Goal: Task Accomplishment & Management: Manage account settings

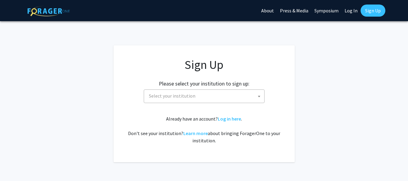
click at [252, 98] on span "Select your institution" at bounding box center [206, 96] width 118 height 12
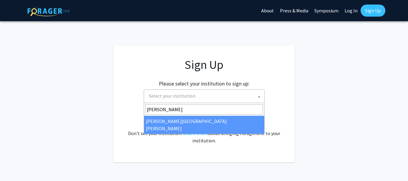
type input "[PERSON_NAME]"
select select "1"
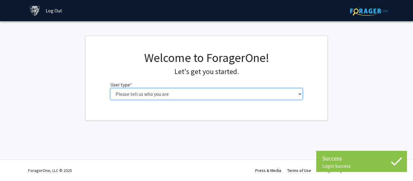
click at [179, 97] on select "Please tell us who you are Undergraduate Student Master's Student Doctoral Cand…" at bounding box center [206, 93] width 192 height 11
select select "2: masters"
click at [110, 88] on select "Please tell us who you are Undergraduate Student Master's Student Doctoral Cand…" at bounding box center [206, 93] width 192 height 11
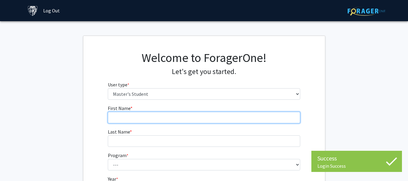
click at [169, 115] on input "First Name * required" at bounding box center [204, 117] width 192 height 11
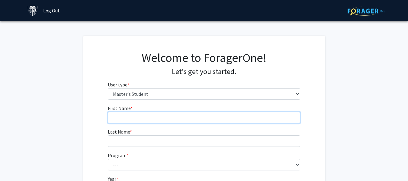
type input "asanka"
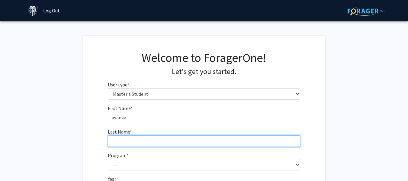
type input "jayawardena"
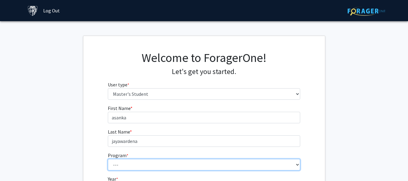
click at [180, 169] on select "--- Anatomy Education Applied and Computational Mathematics Applied Biomedical …" at bounding box center [204, 164] width 192 height 11
select select "145: 144"
click at [108, 159] on select "--- Anatomy Education Applied and Computational Mathematics Applied Biomedical …" at bounding box center [204, 164] width 192 height 11
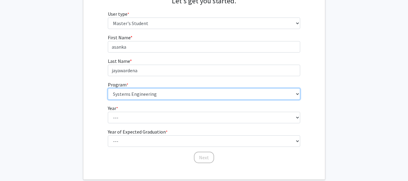
scroll to position [74, 0]
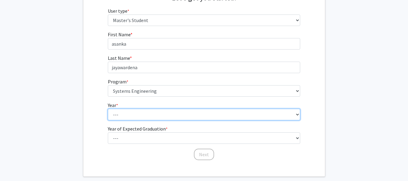
click at [226, 118] on select "--- First Year Second Year" at bounding box center [204, 114] width 192 height 11
select select "1: first_year"
click at [108, 109] on select "--- First Year Second Year" at bounding box center [204, 114] width 192 height 11
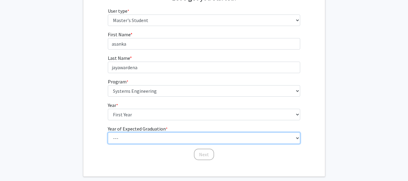
click at [212, 136] on select "--- 2025 2026 2027 2028 2029 2030 2031 2032 2033 2034" at bounding box center [204, 137] width 192 height 11
select select "4: 2028"
click at [108, 132] on select "--- 2025 2026 2027 2028 2029 2030 2031 2032 2033 2034" at bounding box center [204, 137] width 192 height 11
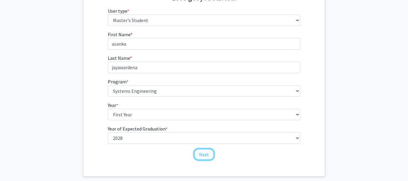
click at [204, 157] on button "Next" at bounding box center [204, 154] width 20 height 11
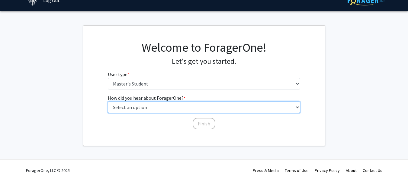
click at [167, 103] on select "Select an option Peer/student recommendation Faculty/staff recommendation Unive…" at bounding box center [204, 107] width 192 height 11
select select "3: university_website"
click at [108, 102] on select "Select an option Peer/student recommendation Faculty/staff recommendation Unive…" at bounding box center [204, 107] width 192 height 11
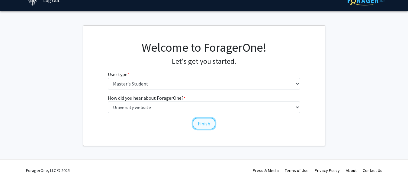
click at [205, 125] on button "Finish" at bounding box center [204, 123] width 23 height 11
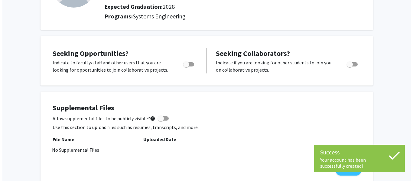
scroll to position [81, 0]
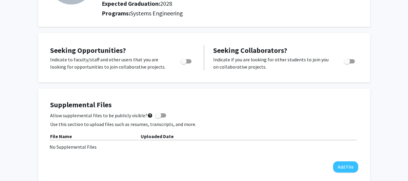
click at [190, 60] on span "Toggle" at bounding box center [186, 61] width 11 height 4
click at [184, 63] on input "Are you actively seeking opportunities?" at bounding box center [183, 63] width 0 height 0
checkbox input "true"
click at [162, 113] on label "Allow supplemental files to be publicly visible? help" at bounding box center [108, 115] width 116 height 7
click at [158, 118] on input "Allow supplemental files to be publicly visible? help" at bounding box center [158, 118] width 0 height 0
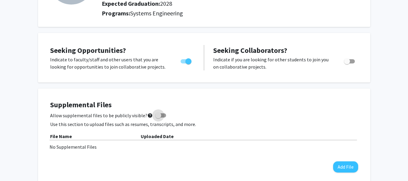
checkbox input "true"
click at [352, 166] on button "Add File" at bounding box center [345, 166] width 25 height 11
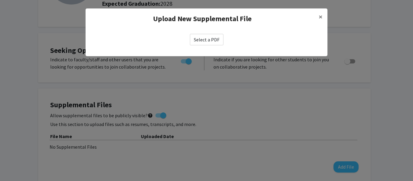
click at [197, 37] on label "Select a PDF" at bounding box center [207, 39] width 34 height 11
click at [0, 0] on input "Select a PDF" at bounding box center [0, 0] width 0 height 0
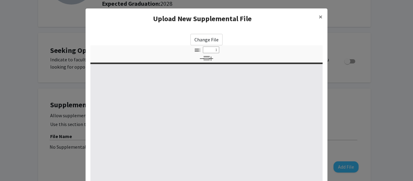
select select "custom"
type input "0"
select select "custom"
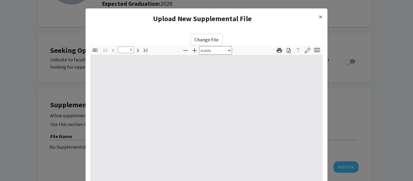
type input "1"
select select "auto"
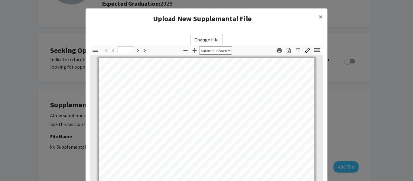
scroll to position [0, 0]
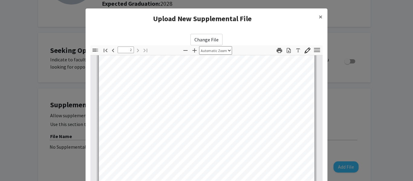
type input "1"
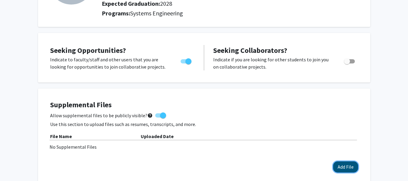
click at [348, 166] on button "Add File" at bounding box center [345, 166] width 25 height 11
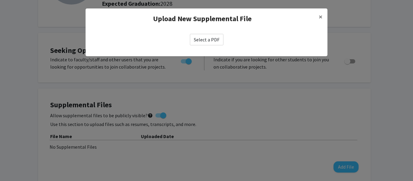
click at [197, 40] on label "Select a PDF" at bounding box center [207, 39] width 34 height 11
click at [0, 0] on input "Select a PDF" at bounding box center [0, 0] width 0 height 0
select select "custom"
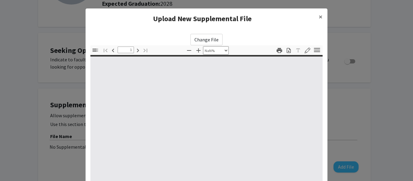
type input "0"
select select "auto"
type input "1"
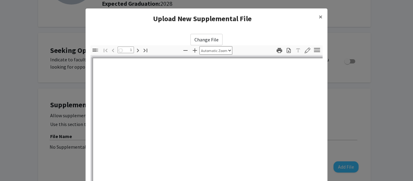
select select "auto"
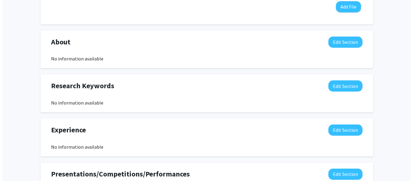
scroll to position [243, 0]
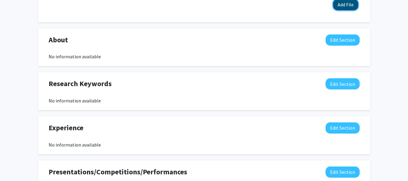
click at [346, 5] on button "Add File" at bounding box center [345, 4] width 25 height 11
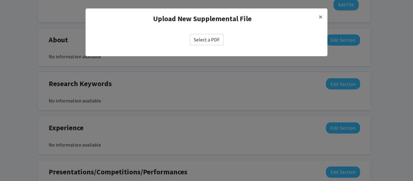
click at [209, 44] on label "Select a PDF" at bounding box center [207, 39] width 34 height 11
click at [0, 0] on input "Select a PDF" at bounding box center [0, 0] width 0 height 0
select select "custom"
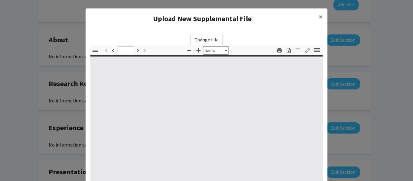
type input "0"
select select "custom"
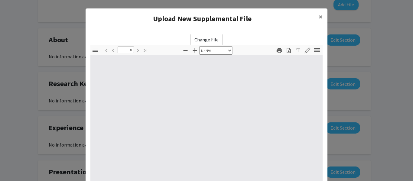
type input "1"
select select "auto"
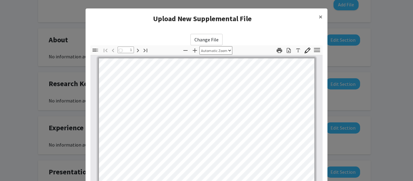
scroll to position [0, 0]
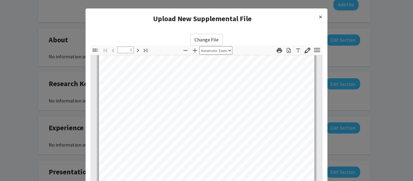
type input "2"
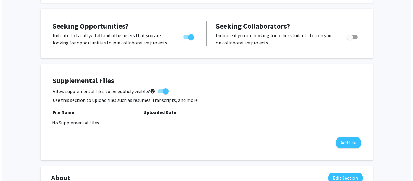
scroll to position [107, 0]
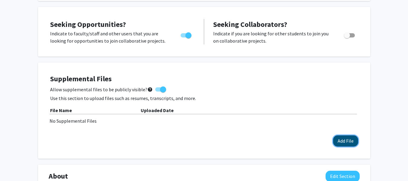
click at [344, 140] on button "Add File" at bounding box center [345, 140] width 25 height 11
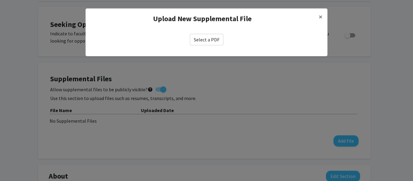
click at [212, 39] on label "Select a PDF" at bounding box center [207, 39] width 34 height 11
click at [0, 0] on input "Select a PDF" at bounding box center [0, 0] width 0 height 0
select select "custom"
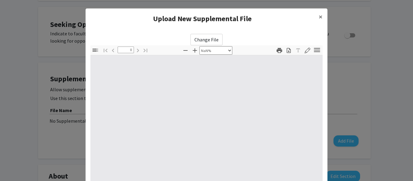
type input "1"
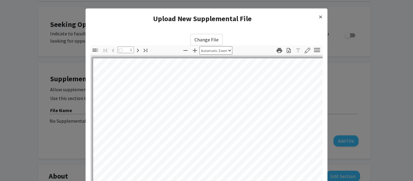
select select "auto"
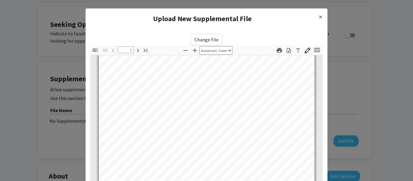
type input "2"
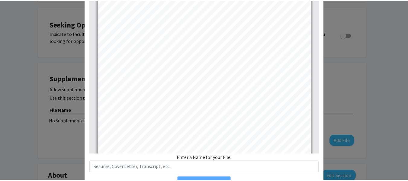
scroll to position [85, 0]
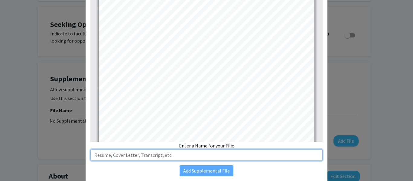
click at [184, 154] on input "text" at bounding box center [206, 154] width 232 height 11
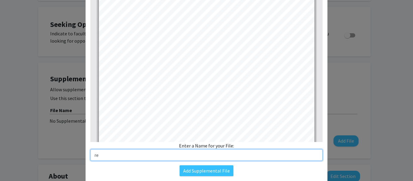
type input "r"
type input "Resume"
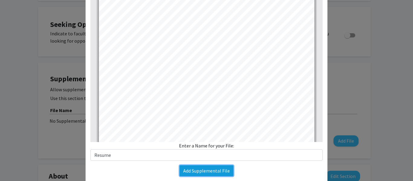
click at [203, 173] on button "Add Supplemental File" at bounding box center [206, 170] width 54 height 11
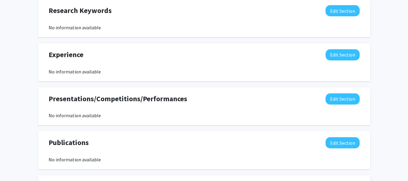
scroll to position [328, 0]
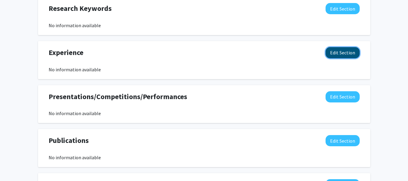
click at [341, 50] on button "Edit Section" at bounding box center [343, 52] width 34 height 11
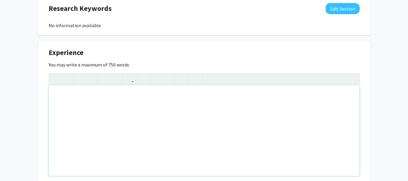
click at [226, 106] on div "Note to users with screen readers: Please deactivate our accessibility plugin f…" at bounding box center [204, 130] width 311 height 91
paste div "Note to users with screen readers: Please deactivate our accessibility plugin f…"
type textarea "<l>I’do sitam co adipis elitse doeiusmodt inci ut LABO’e dolo magnaal enima min…"
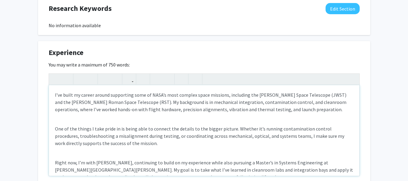
click at [217, 145] on p "One of the things I take pride in is being able to connect the details to the b…" at bounding box center [204, 136] width 298 height 22
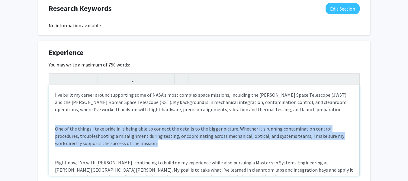
click at [217, 145] on p "One of the things I take pride in is being able to connect the details to the b…" at bounding box center [204, 136] width 298 height 22
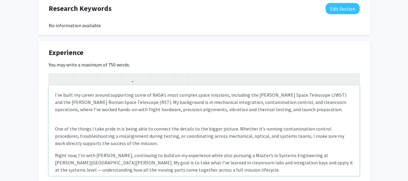
click at [234, 121] on div "I’ve built my career around supporting some of NASA’s most complex space missio…" at bounding box center [204, 130] width 311 height 91
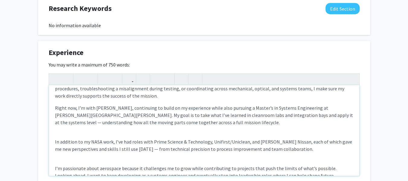
scroll to position [52, 0]
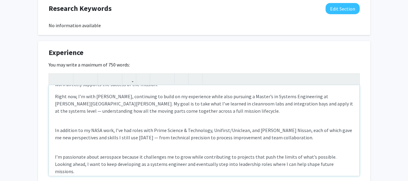
click at [289, 122] on div "I’ve built my career around supporting some of NASA’s most complex space missio…" at bounding box center [204, 130] width 311 height 91
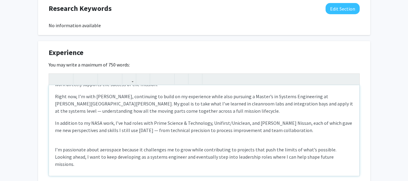
scroll to position [47, 0]
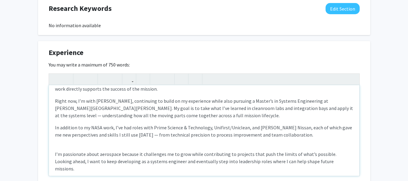
click at [277, 144] on div "I’ve built my career around supporting some of NASA’s most complex space missio…" at bounding box center [204, 130] width 311 height 91
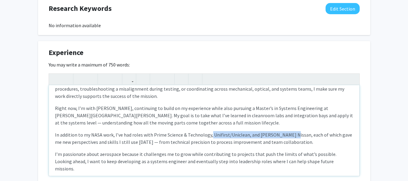
drag, startPoint x: 210, startPoint y: 134, endPoint x: 285, endPoint y: 134, distance: 75.2
click at [285, 134] on p "In addition to my NASA work, I’ve had roles with Prime Science & Technology, Un…" at bounding box center [204, 138] width 298 height 15
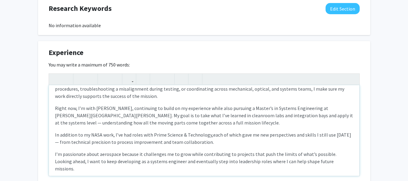
type textarea "<l>I’do sitam co adipis elitse doeiusmodt inci ut LABO’e dolo magnaal enima min…"
click at [270, 138] on p "In addition to my NASA work, I’ve had roles with Prime Science & Technology, ea…" at bounding box center [204, 138] width 298 height 15
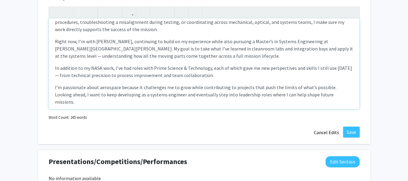
scroll to position [0, 0]
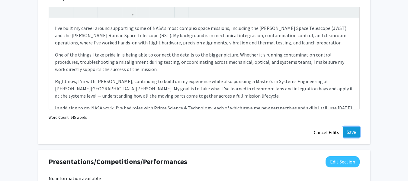
click at [350, 132] on button "Save" at bounding box center [351, 132] width 17 height 11
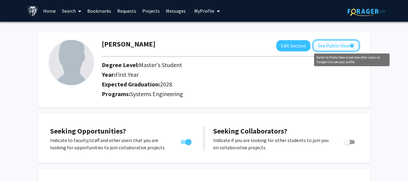
click at [352, 48] on mat-icon "help" at bounding box center [352, 45] width 5 height 7
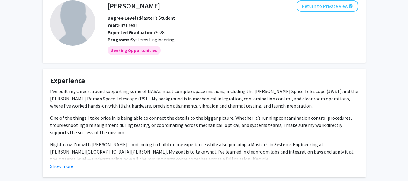
scroll to position [25, 0]
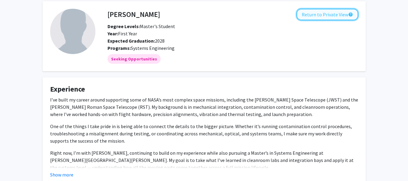
click at [343, 16] on button "Return to Private View help" at bounding box center [328, 14] width 62 height 11
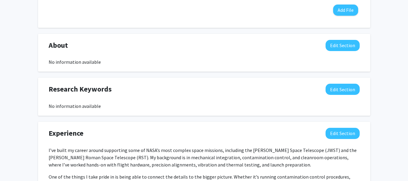
scroll to position [242, 0]
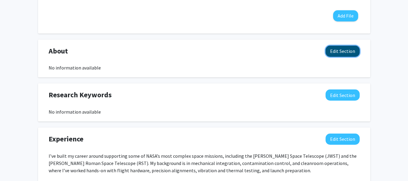
click at [353, 53] on button "Edit Section" at bounding box center [343, 51] width 34 height 11
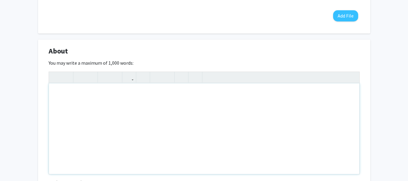
click at [248, 98] on div "Note to users with screen readers: Please deactivate our accessibility plugin f…" at bounding box center [204, 128] width 311 height 91
paste div "Note to users with screen readers: Please deactivate our accessibility plugin f…"
type textarea "<l>Ip dolo si Ametco Adipiscinge. S doe temp in Utl Etdol mag aliqu enima mi Ve…"
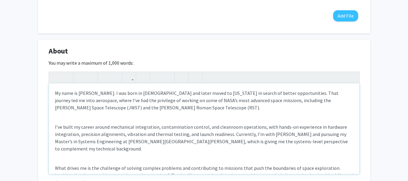
scroll to position [16, 0]
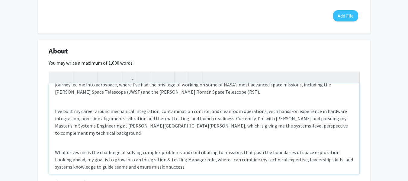
click at [268, 129] on p "I’ve built my career around mechanical integration, contamination control, and …" at bounding box center [204, 122] width 298 height 29
click at [271, 137] on div "My name is [PERSON_NAME]. I was born in [DEMOGRAPHIC_DATA] and later moved to […" at bounding box center [204, 128] width 311 height 91
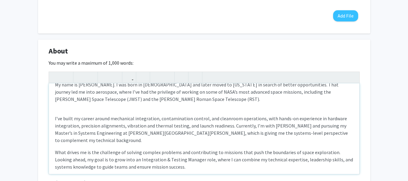
click at [258, 106] on div "My name is [PERSON_NAME]. I was born in [DEMOGRAPHIC_DATA] and later moved to […" at bounding box center [204, 128] width 311 height 91
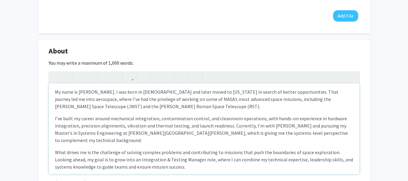
type textarea "<l>Ip dolo si Ametco Adipiscinge. S doe temp in Utl Etdol mag aliqu enima mi Ve…"
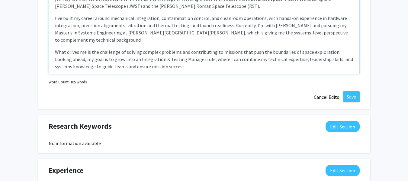
scroll to position [361, 0]
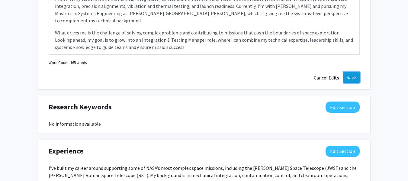
click at [357, 80] on button "Save" at bounding box center [351, 77] width 17 height 11
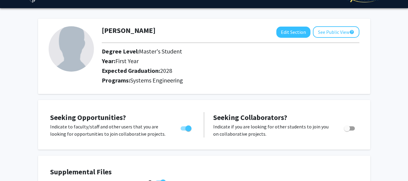
scroll to position [11, 0]
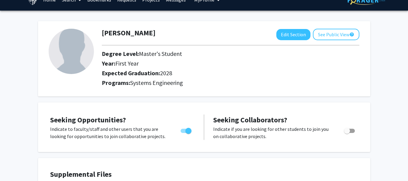
click at [80, 54] on img at bounding box center [71, 51] width 45 height 45
click at [289, 35] on button "Edit Section" at bounding box center [293, 34] width 34 height 11
select select "first_year"
select select "2028"
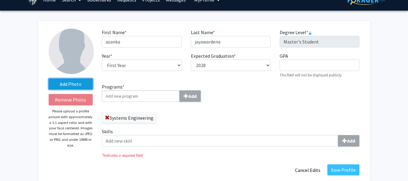
click at [78, 83] on label "Add Photo" at bounding box center [71, 84] width 44 height 11
click at [0, 0] on input "Add Photo" at bounding box center [0, 0] width 0 height 0
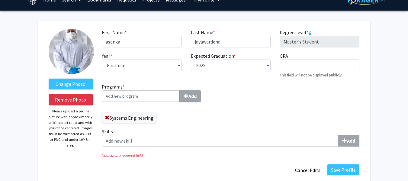
click at [69, 45] on img at bounding box center [71, 51] width 45 height 45
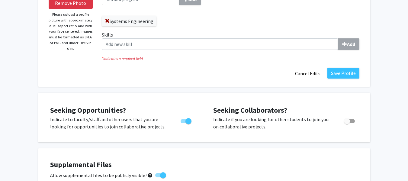
scroll to position [119, 0]
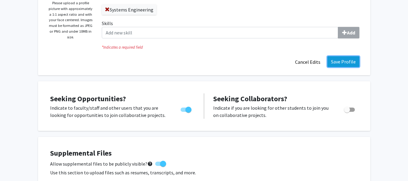
click at [339, 62] on button "Save Profile" at bounding box center [343, 61] width 32 height 11
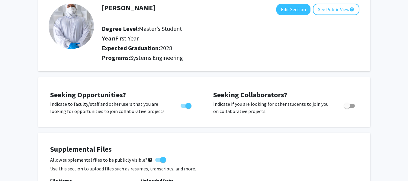
scroll to position [0, 0]
